Goal: Task Accomplishment & Management: Manage account settings

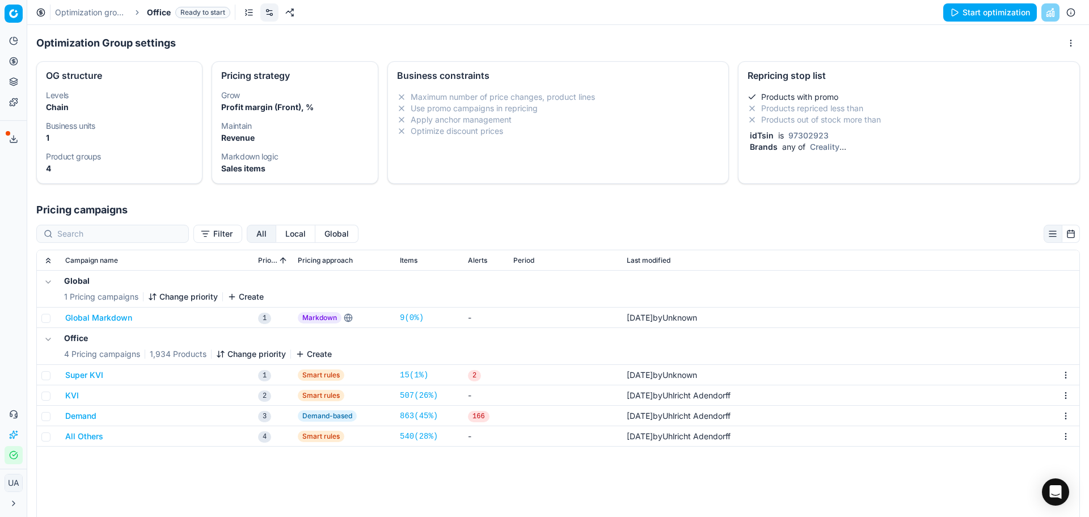
click at [792, 96] on li "Products with promo" at bounding box center [909, 96] width 323 height 11
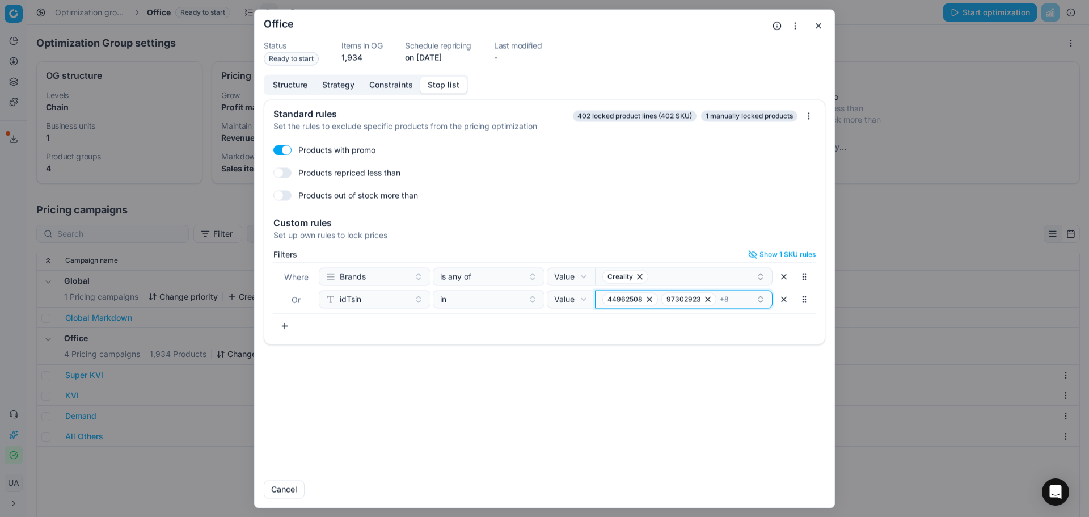
click at [740, 305] on div "44962508 97302923 + 8" at bounding box center [679, 299] width 154 height 14
click at [647, 345] on div "41108802" at bounding box center [684, 343] width 172 height 18
click at [706, 320] on input "41108802" at bounding box center [692, 321] width 150 height 23
paste input "3468975"
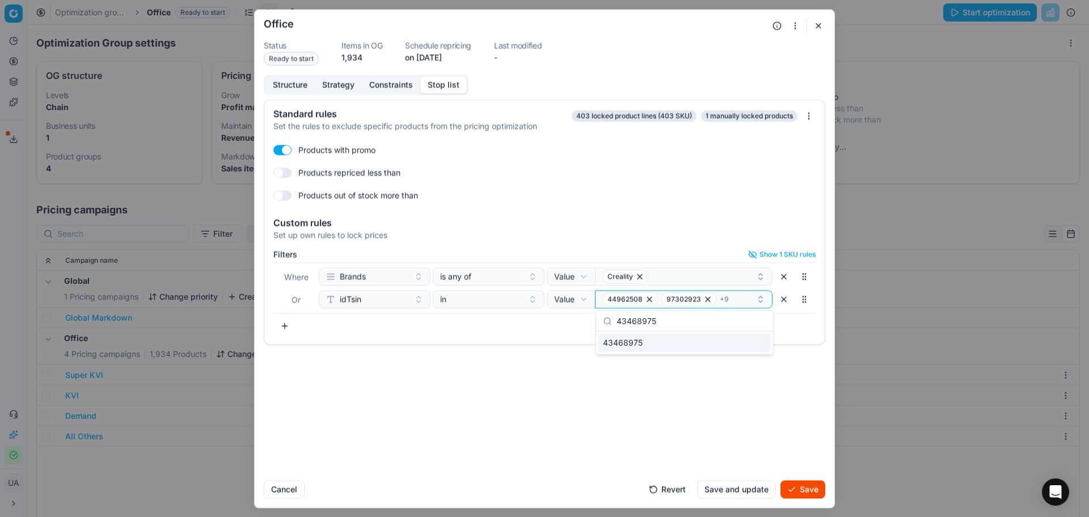
click at [676, 346] on div "43468975" at bounding box center [684, 343] width 172 height 18
click at [647, 320] on input "43468975" at bounding box center [692, 321] width 150 height 23
paste input "4237834"
type input "44237834,"
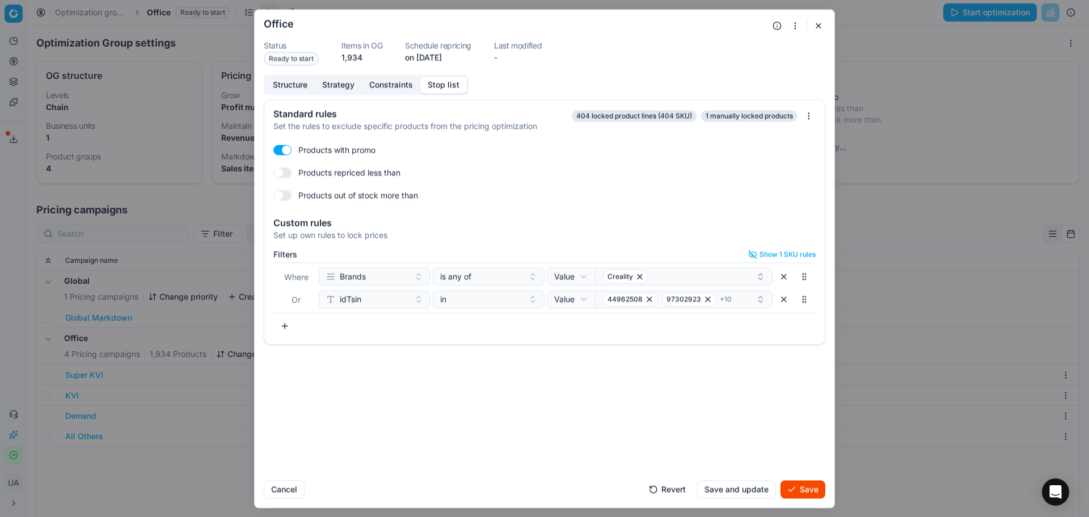
click at [717, 137] on div "Products with promo Products repriced less than Products out of stock more than" at bounding box center [544, 172] width 560 height 73
click at [672, 300] on span "97302923" at bounding box center [683, 298] width 35 height 9
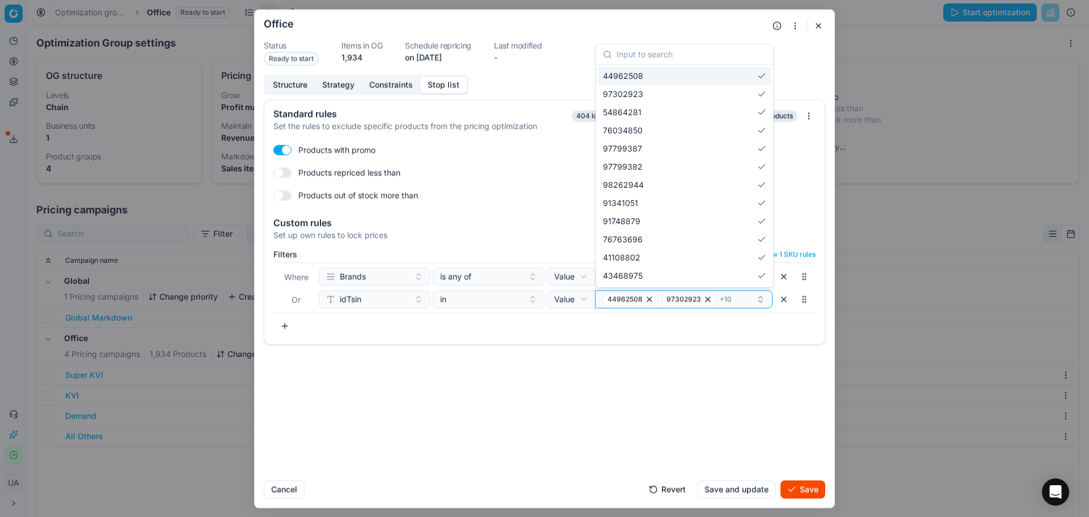
click at [689, 56] on body "Pricing platform Analytics Pricing Product portfolio Templates Export service 0…" at bounding box center [544, 258] width 1089 height 517
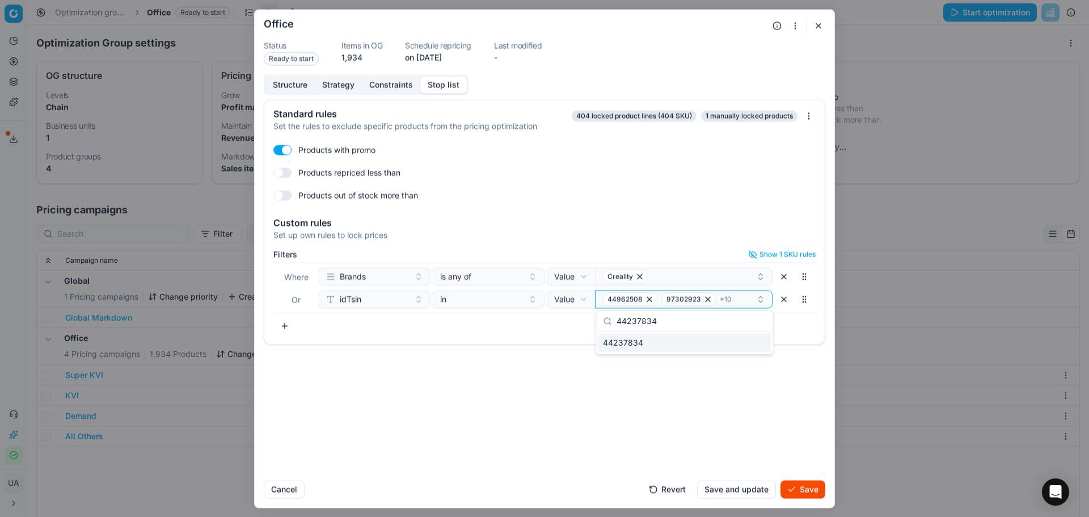
click at [657, 339] on div "44237834" at bounding box center [684, 343] width 172 height 18
click at [672, 348] on div "44237834" at bounding box center [684, 343] width 172 height 18
click at [677, 327] on input "44237834" at bounding box center [692, 321] width 150 height 23
paste input "44237834"
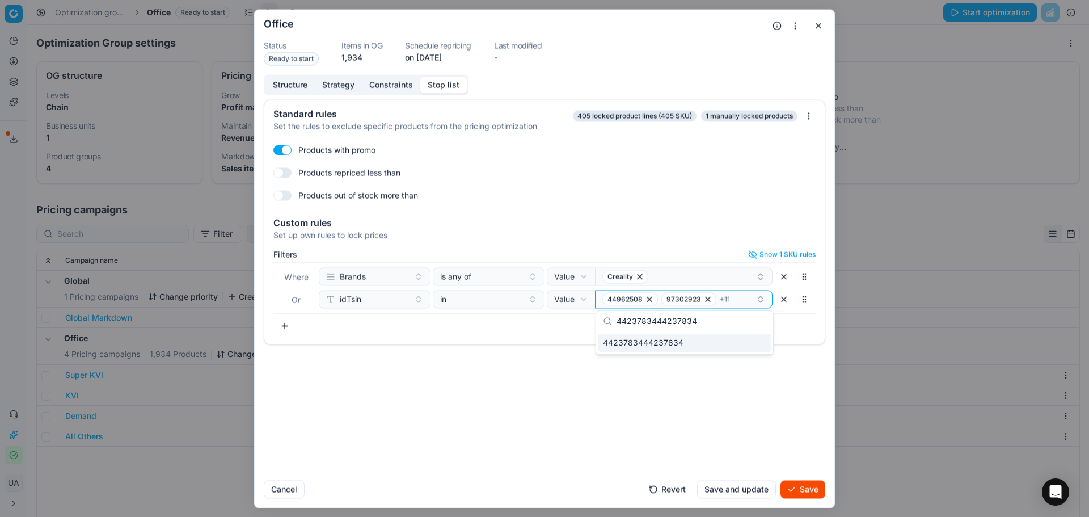
click at [677, 327] on input "4423783444237834" at bounding box center [692, 321] width 150 height 23
paste input "text"
click at [649, 341] on div "44237834" at bounding box center [684, 343] width 172 height 18
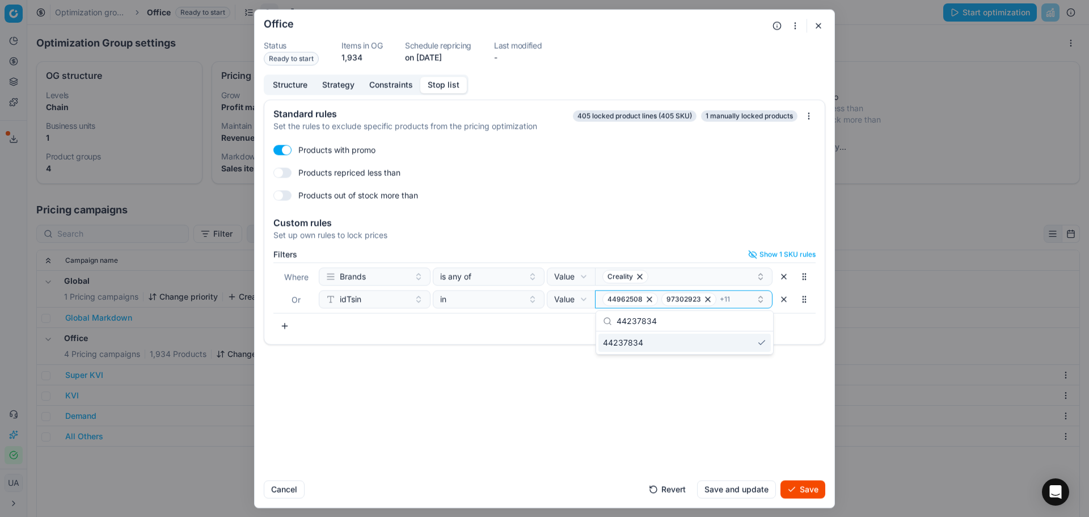
click at [654, 319] on input "44237834" at bounding box center [692, 321] width 150 height 23
paste input "91856804"
click at [686, 320] on input "4423783491856804" at bounding box center [692, 321] width 150 height 23
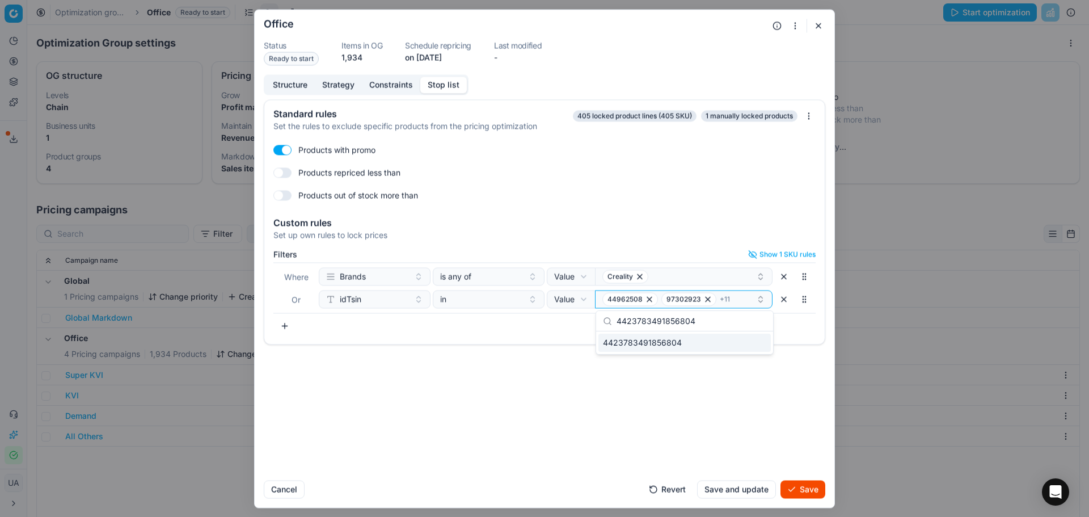
paste input "text"
click at [672, 340] on div "91856804" at bounding box center [684, 343] width 172 height 18
click at [638, 318] on input "91856804" at bounding box center [692, 321] width 150 height 23
paste input "9377413"
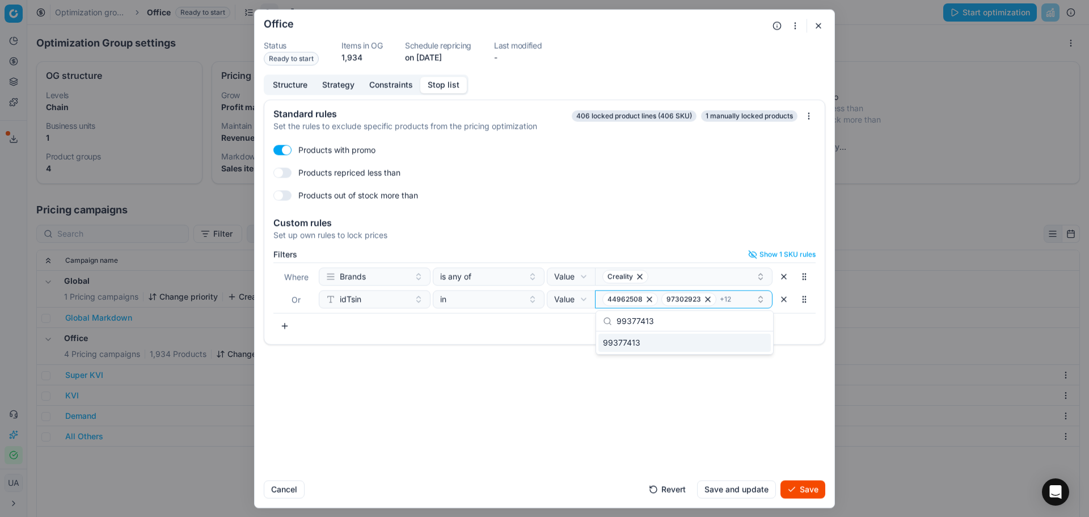
click at [652, 345] on div "99377413" at bounding box center [684, 343] width 172 height 18
click at [627, 329] on input "99377413" at bounding box center [692, 321] width 150 height 23
paste input "7"
type input "99377417"
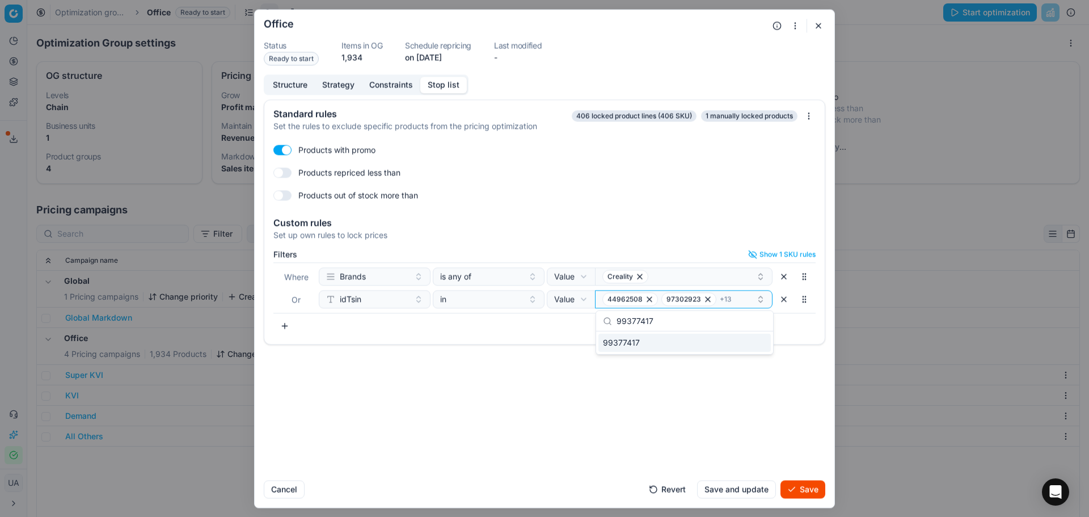
click at [636, 340] on span "99377417" at bounding box center [621, 342] width 37 height 11
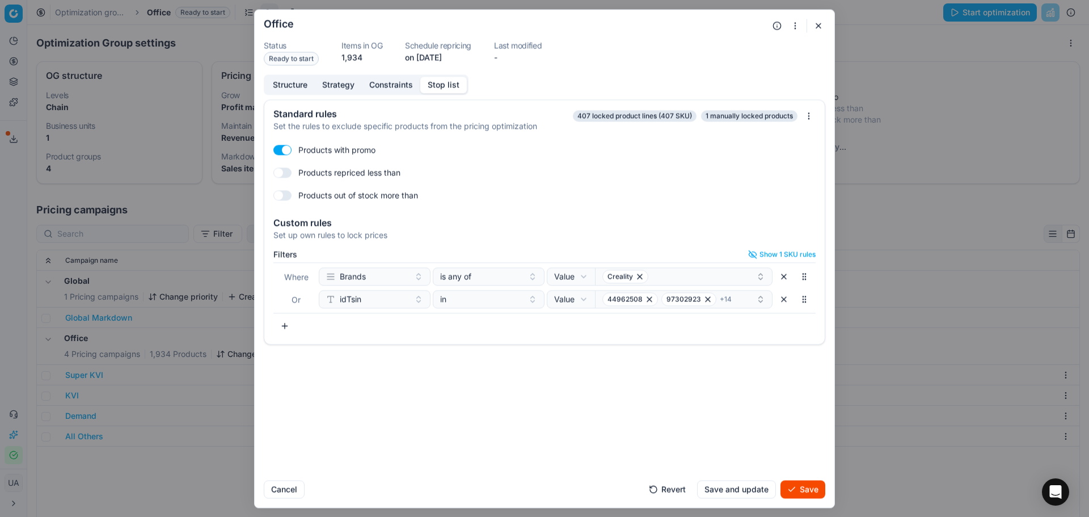
click at [739, 487] on button "Save and update" at bounding box center [736, 489] width 79 height 18
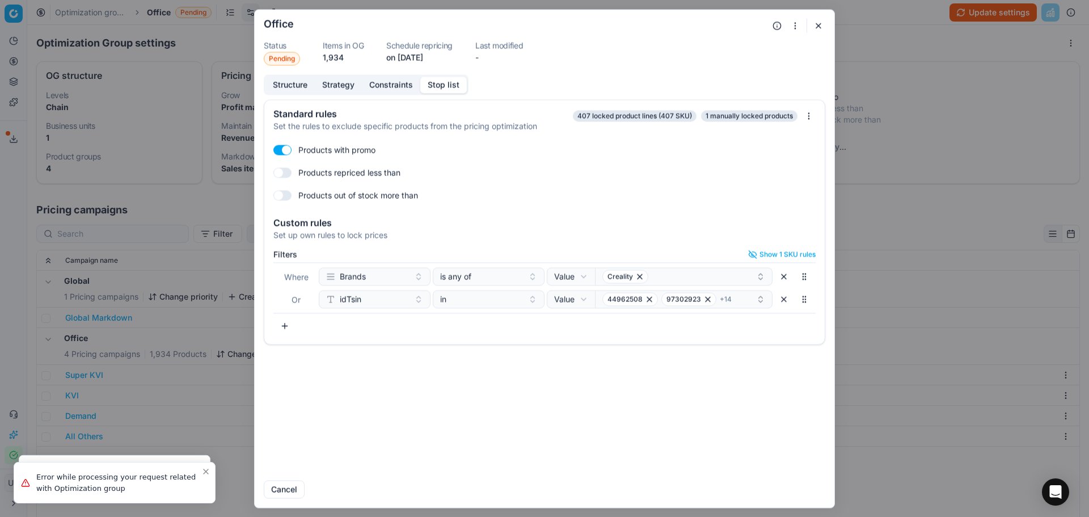
click at [914, 138] on div "Oprimization group is saving... Office Status Pending Items in OG 1,934 Schedul…" at bounding box center [544, 258] width 1089 height 517
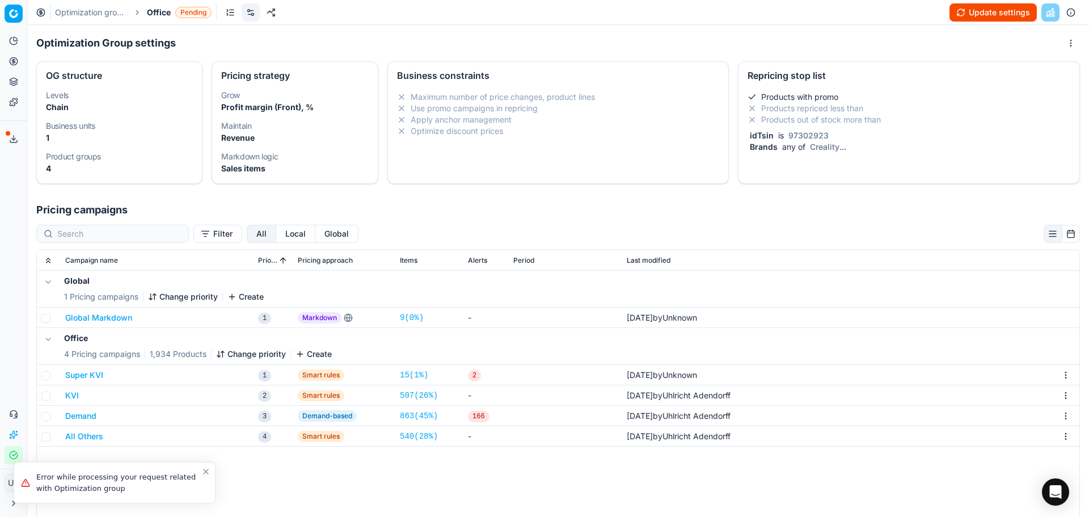
click at [994, 18] on button "Update settings" at bounding box center [992, 12] width 87 height 18
click at [754, 114] on li "Products out of stock more than" at bounding box center [909, 119] width 323 height 11
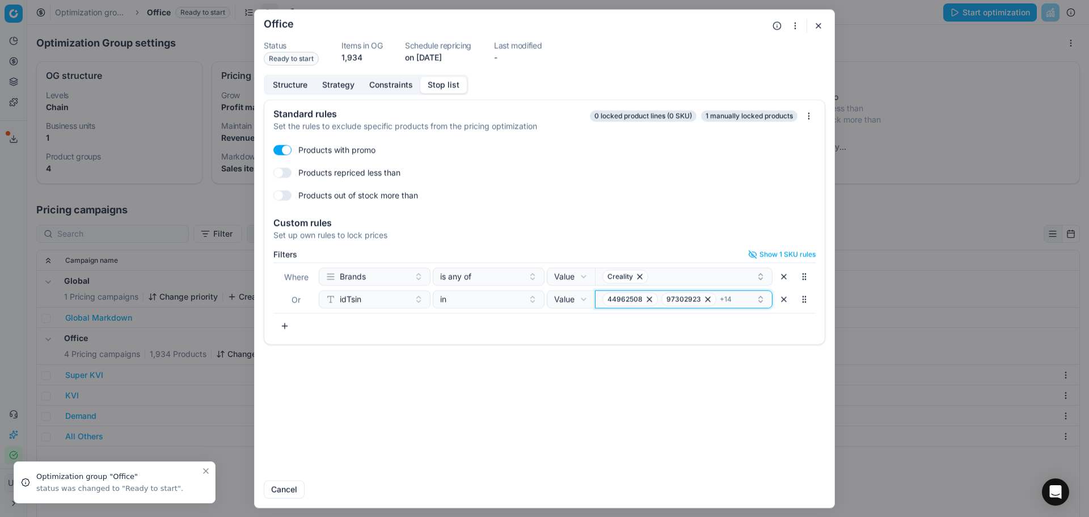
click at [707, 306] on button "44962508 97302923 + 14" at bounding box center [684, 299] width 178 height 18
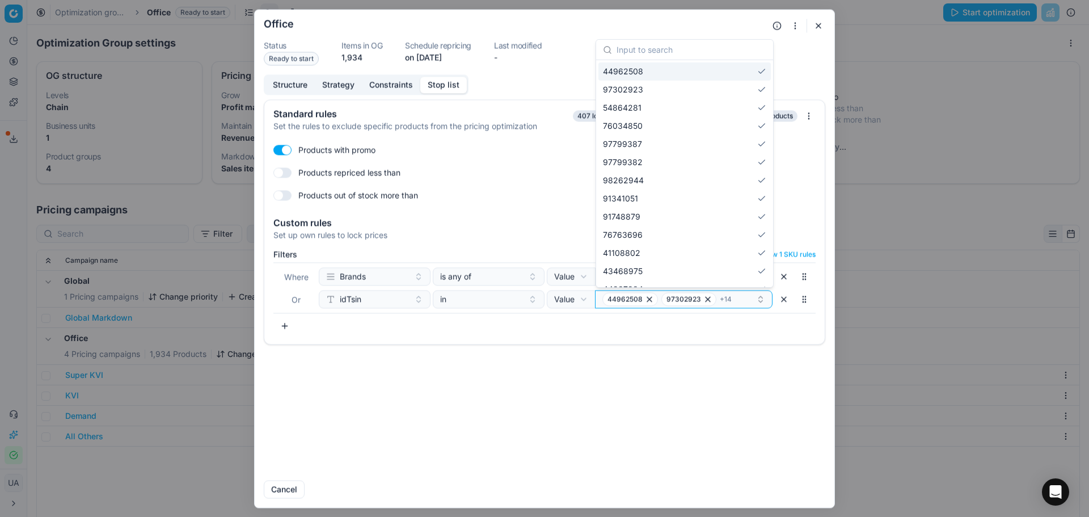
click at [679, 54] on input "text" at bounding box center [692, 50] width 150 height 23
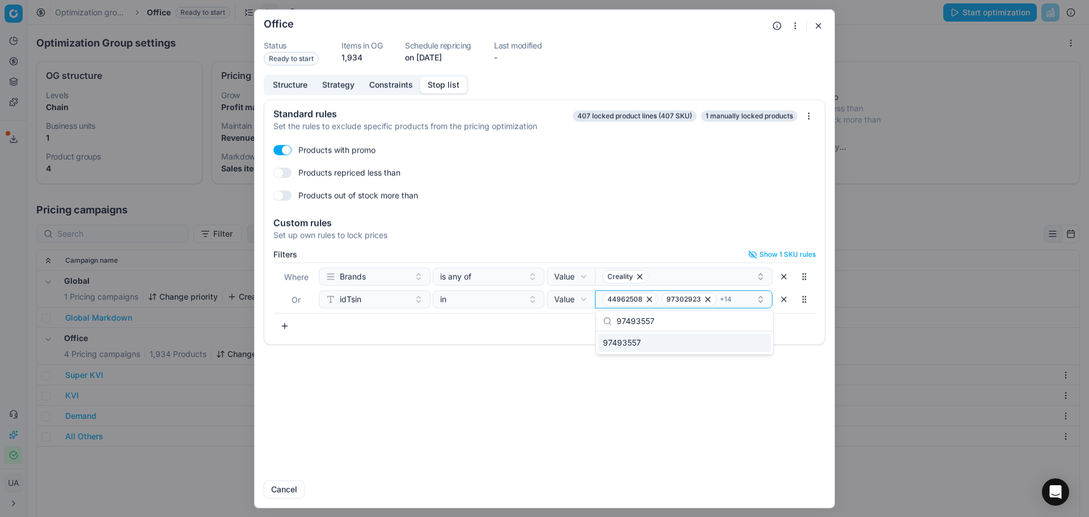
type input "97493557"
click at [646, 338] on div "97493557" at bounding box center [684, 343] width 172 height 18
click at [800, 487] on button "Save" at bounding box center [802, 489] width 45 height 18
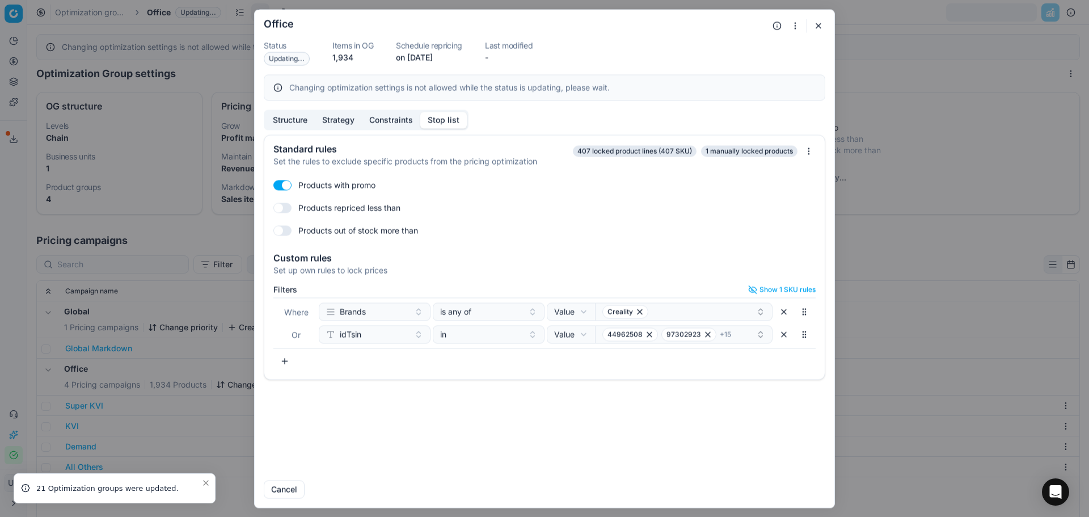
click at [820, 31] on button "button" at bounding box center [819, 26] width 14 height 14
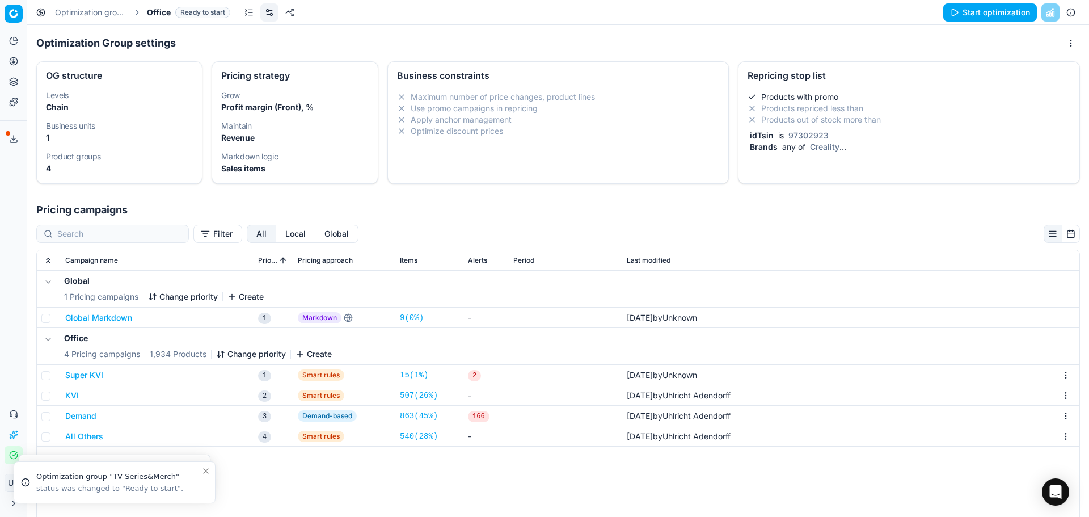
click at [820, 72] on div "Repricing stop list" at bounding box center [908, 74] width 341 height 25
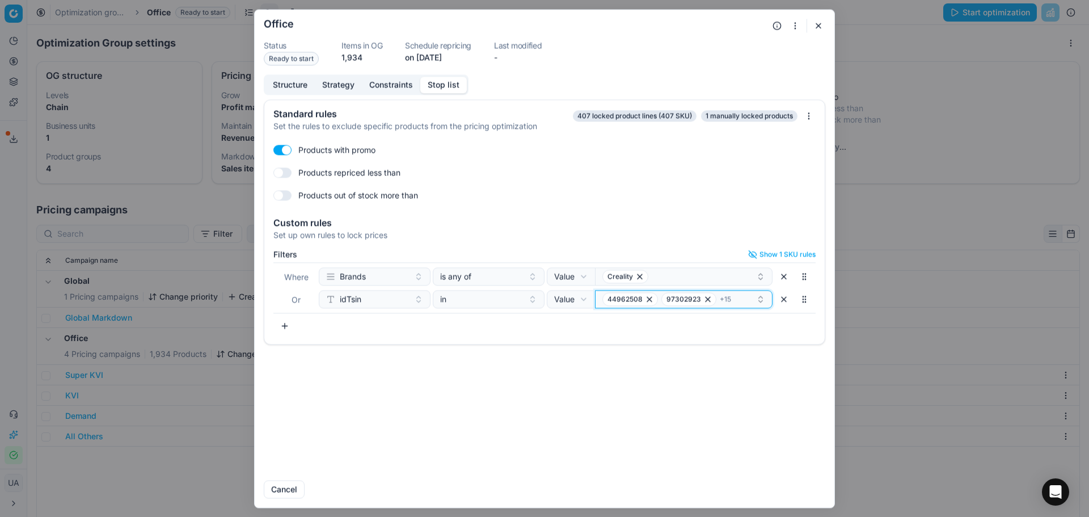
click at [752, 298] on div "44962508 97302923 + 15" at bounding box center [679, 299] width 154 height 14
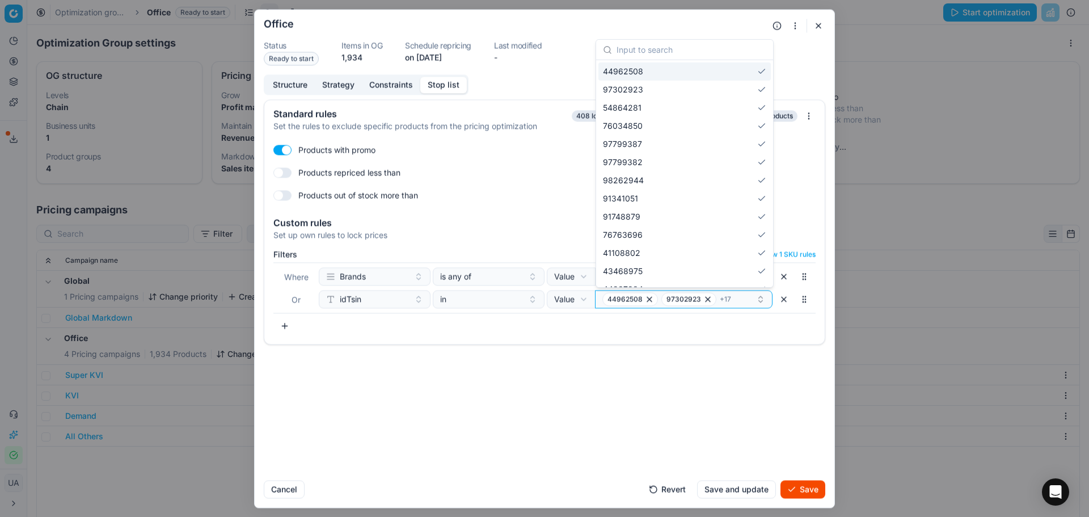
click at [676, 48] on input "text" at bounding box center [692, 50] width 150 height 23
click at [676, 58] on input "text" at bounding box center [692, 50] width 150 height 23
paste input "35542155"
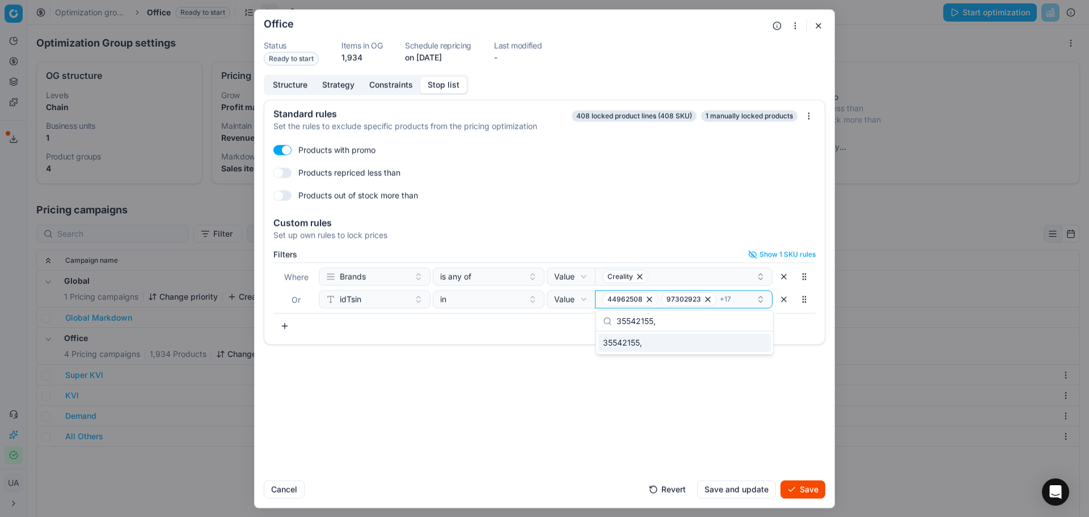
click at [679, 323] on input "35542155," at bounding box center [692, 321] width 150 height 23
paste input "99508525"
type input "35542155,99508525"
click at [706, 345] on div "35542155,99508525" at bounding box center [684, 343] width 172 height 18
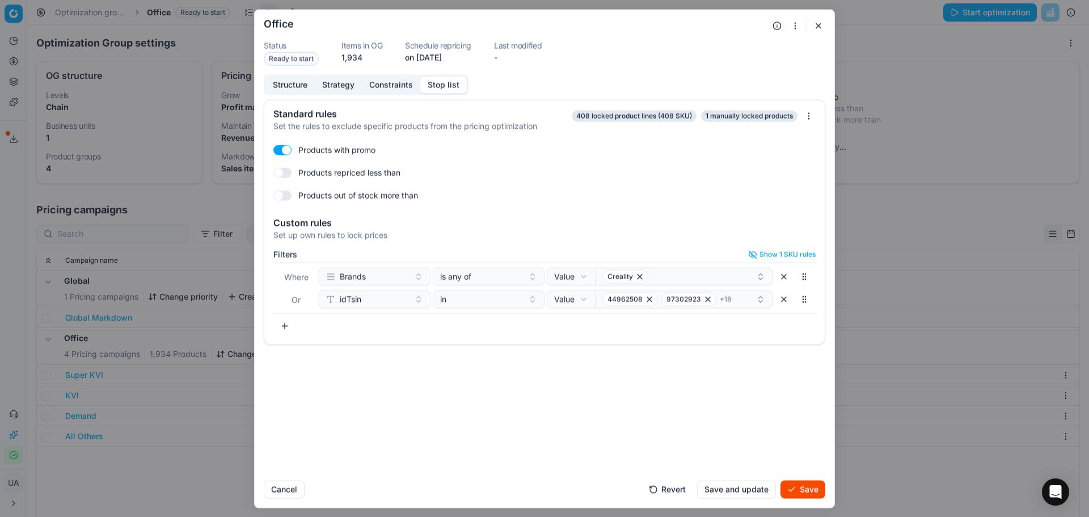
click at [812, 484] on button "Save" at bounding box center [802, 489] width 45 height 18
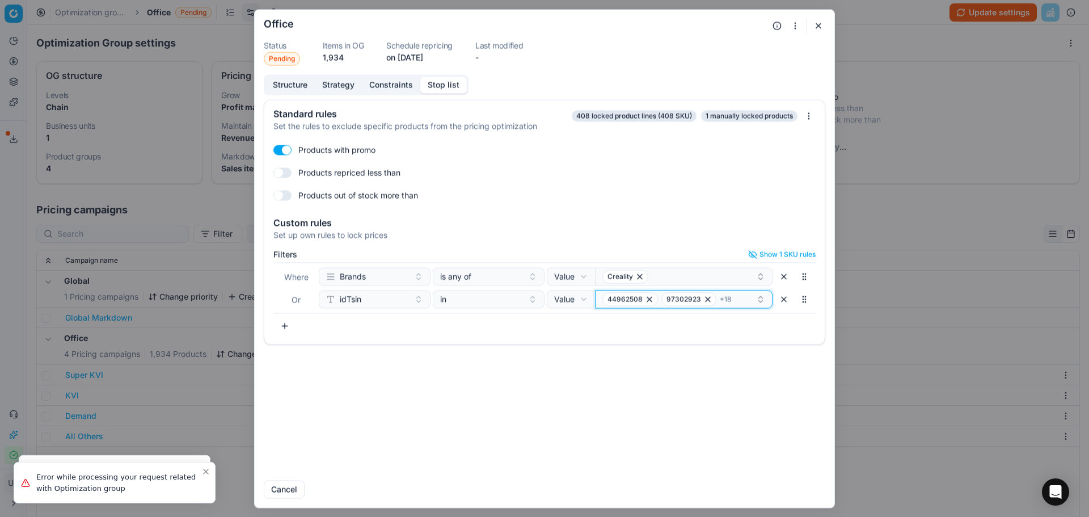
click at [740, 301] on div "44962508 97302923 + 18" at bounding box center [679, 299] width 154 height 14
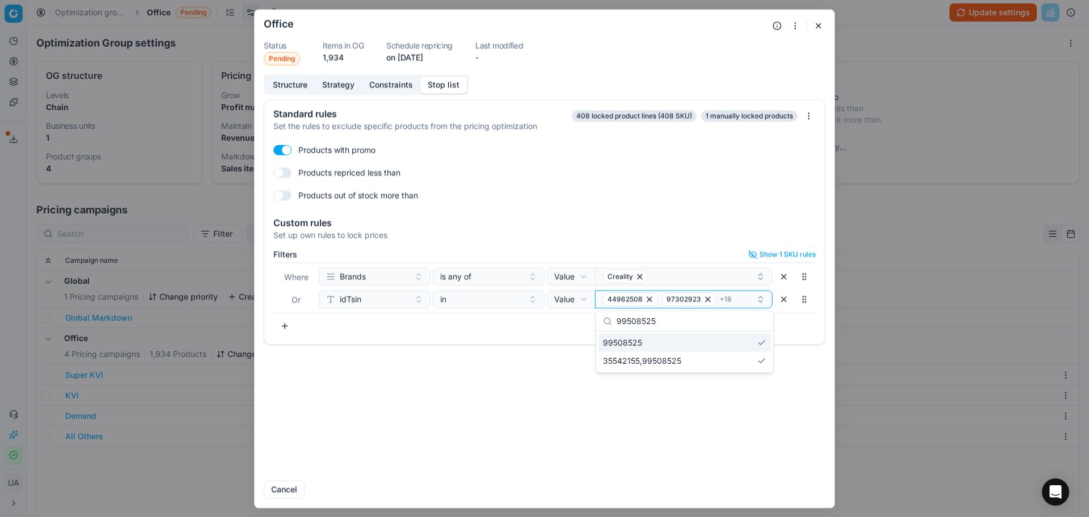
click at [686, 316] on input "99508525" at bounding box center [692, 321] width 150 height 23
paste input "3554215"
click at [716, 328] on input "35542155" at bounding box center [692, 321] width 150 height 23
click at [716, 327] on input "35542155" at bounding box center [692, 321] width 150 height 23
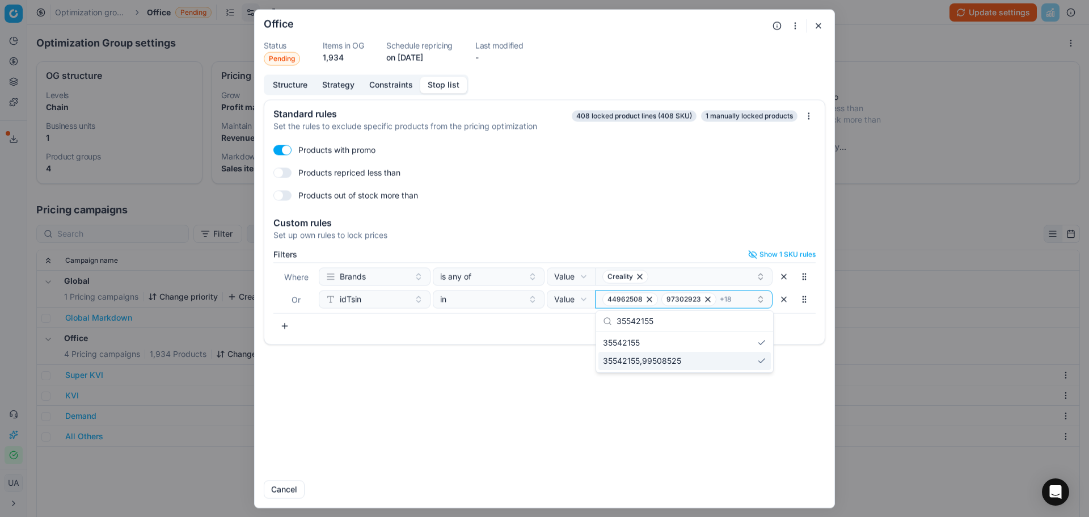
paste input "99508527"
click at [698, 337] on div "99508527" at bounding box center [684, 343] width 172 height 18
click at [674, 323] on input "99508527" at bounding box center [692, 321] width 150 height 23
paste input "1"
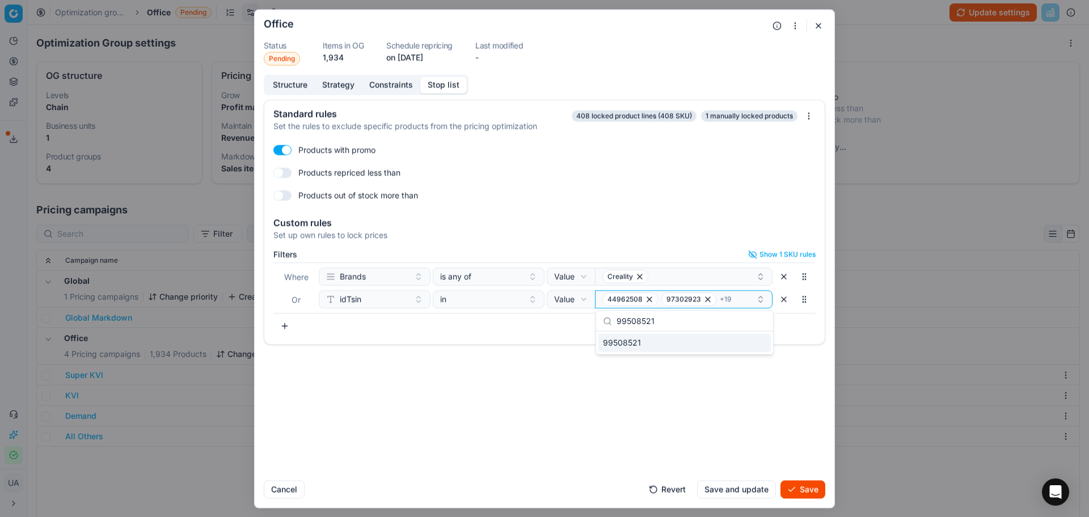
drag, startPoint x: 680, startPoint y: 344, endPoint x: 764, endPoint y: 349, distance: 84.1
click at [681, 344] on div "99508521" at bounding box center [684, 343] width 172 height 18
click at [681, 326] on input "99508521" at bounding box center [692, 321] width 150 height 23
paste input "2"
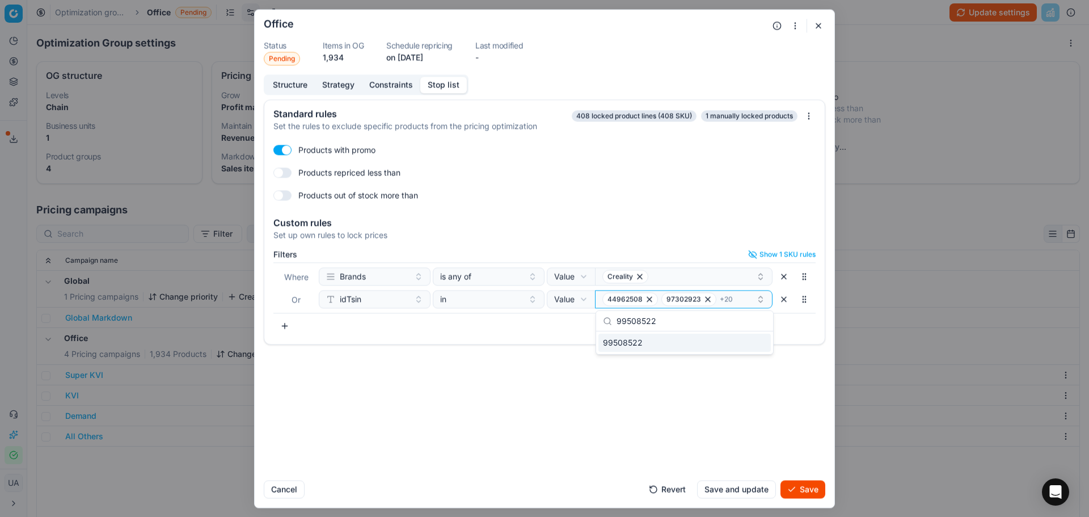
click at [702, 341] on div "99508522" at bounding box center [684, 343] width 172 height 18
click at [686, 324] on input "99508522" at bounding box center [692, 321] width 150 height 23
paste input "3"
type input "99508523"
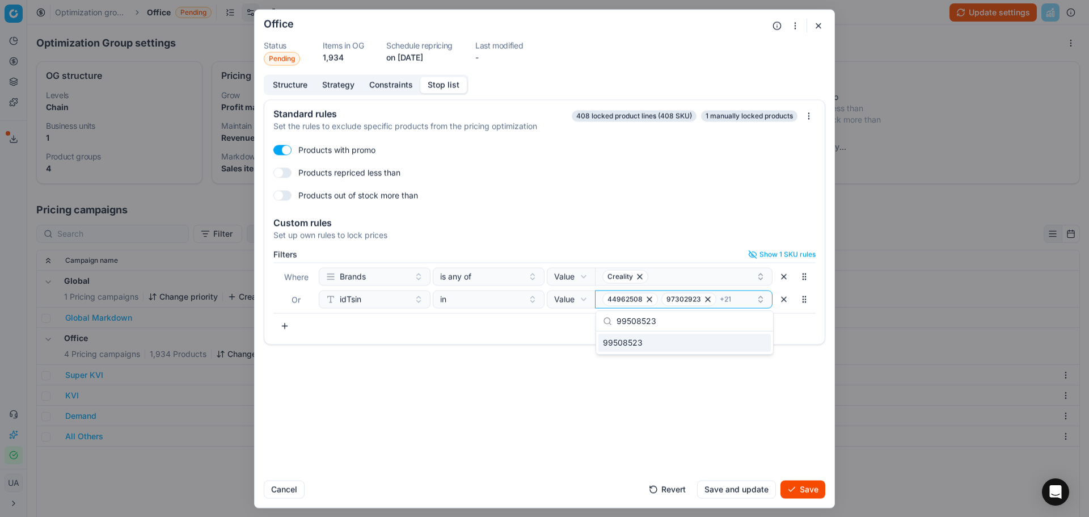
click at [721, 344] on div "99508523" at bounding box center [684, 343] width 172 height 18
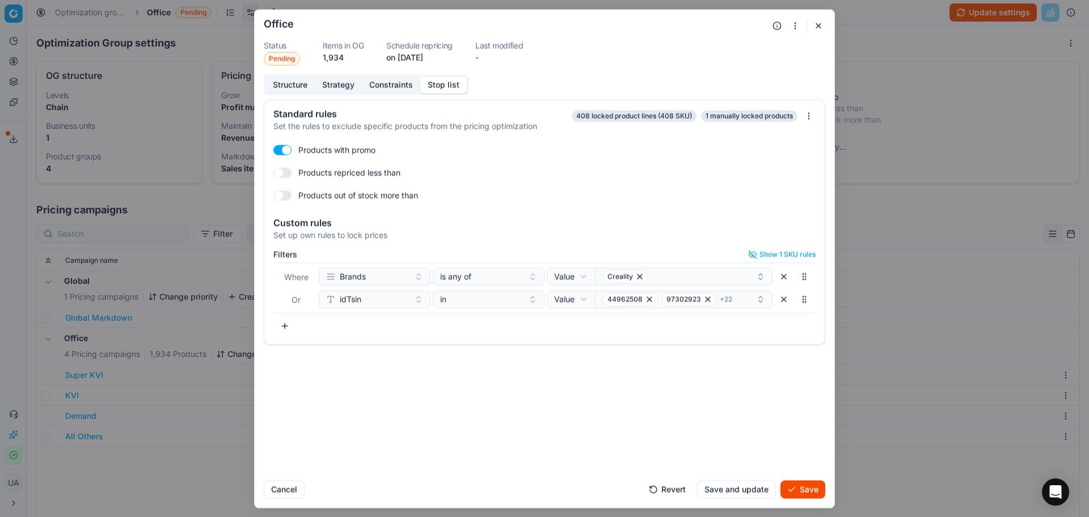
click at [746, 484] on button "Save and update" at bounding box center [736, 489] width 79 height 18
click at [890, 58] on div "Oprimization group is saving... Office Status Pending Items in OG 1,934 Schedul…" at bounding box center [544, 258] width 1089 height 517
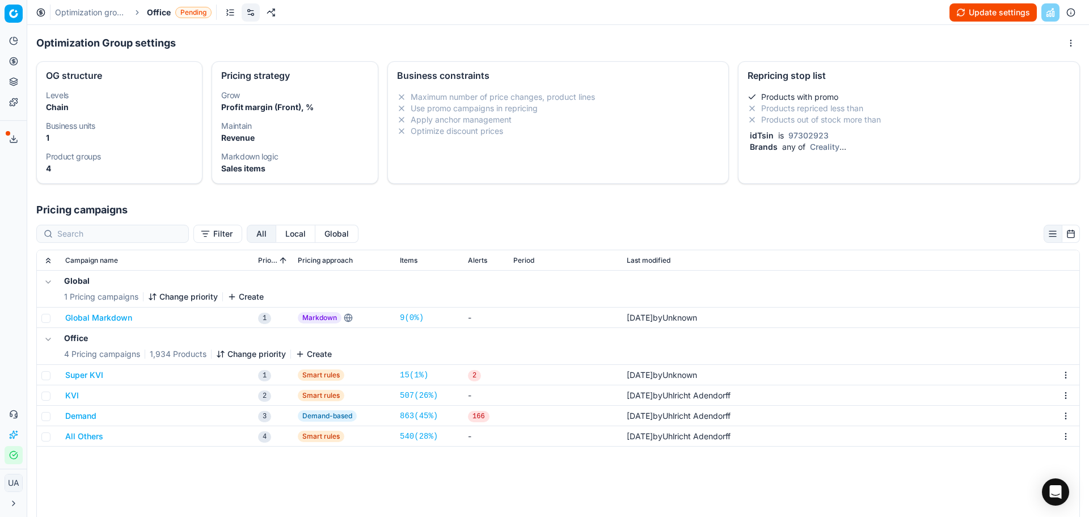
drag, startPoint x: 980, startPoint y: 15, endPoint x: 945, endPoint y: 0, distance: 37.8
click at [980, 15] on button "Update settings" at bounding box center [992, 12] width 87 height 18
